Goal: Task Accomplishment & Management: Manage account settings

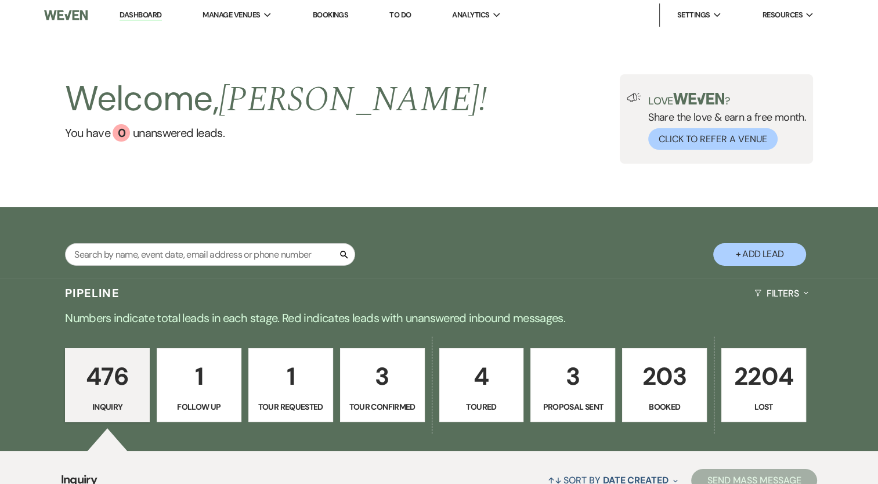
drag, startPoint x: 240, startPoint y: 31, endPoint x: 247, endPoint y: 52, distance: 22.2
click at [0, 0] on link "The Mansion of [GEOGRAPHIC_DATA]" at bounding box center [0, 0] width 0 height 0
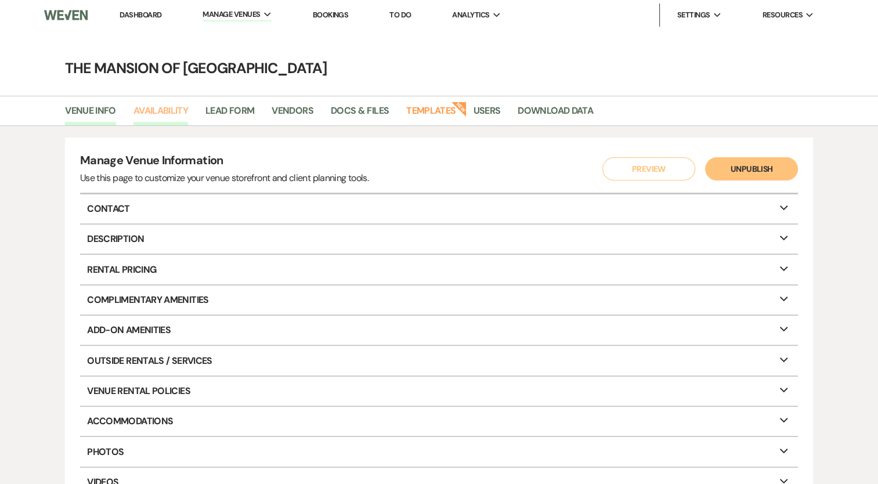
click at [185, 118] on link "Availability" at bounding box center [160, 114] width 55 height 22
select select "2"
select select "2026"
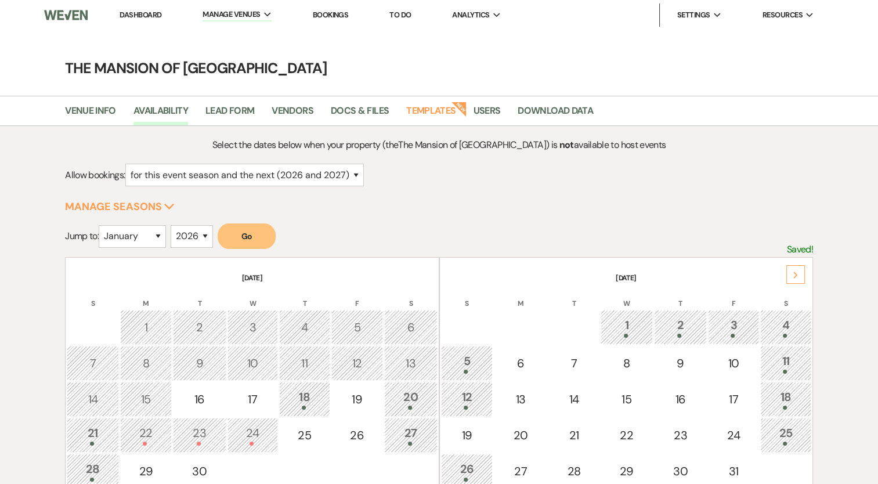
click at [798, 269] on div "Next" at bounding box center [795, 274] width 19 height 19
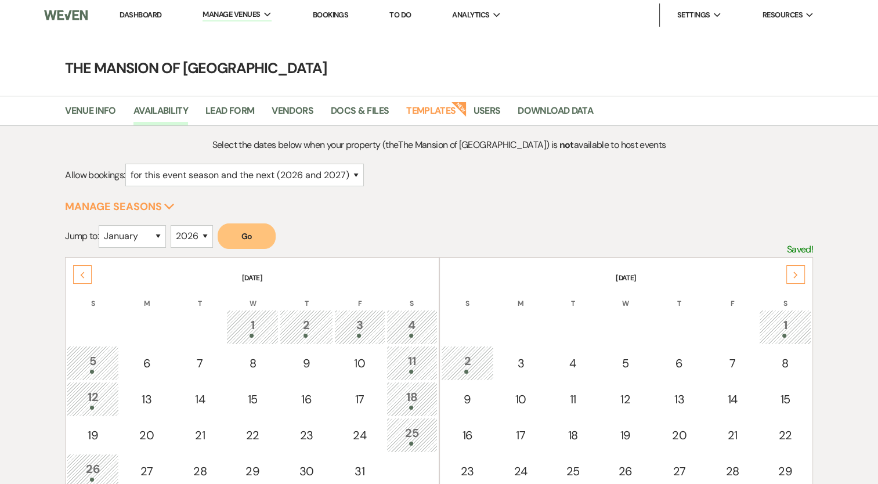
click at [798, 271] on div "Next" at bounding box center [795, 274] width 19 height 19
